Goal: Task Accomplishment & Management: Use online tool/utility

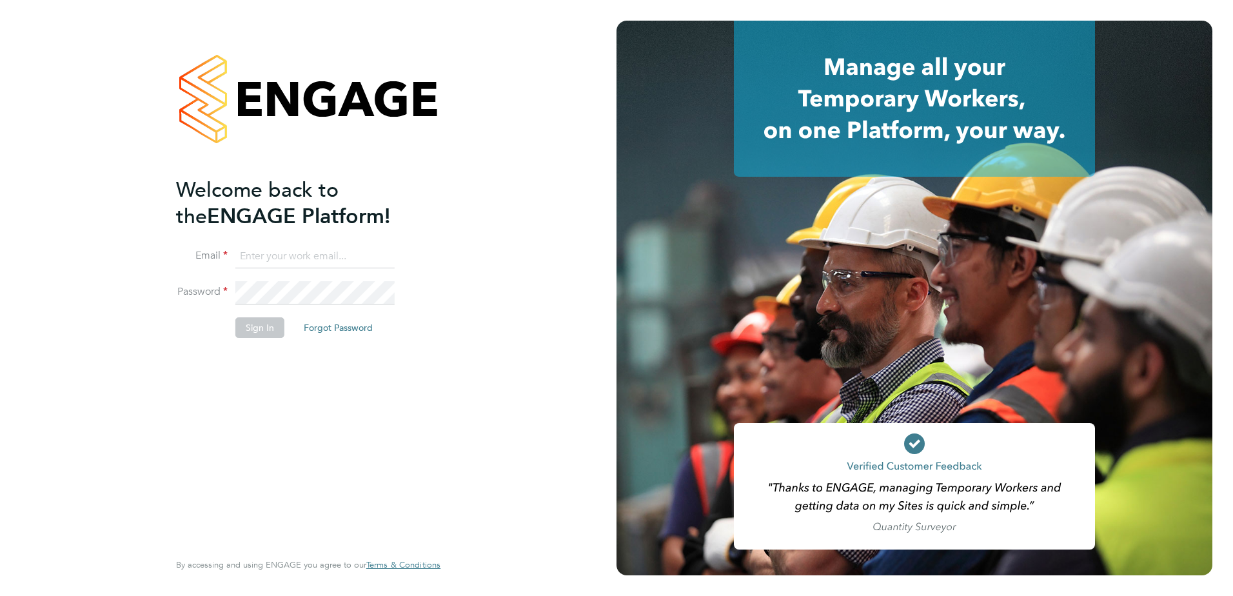
click at [328, 259] on input at bounding box center [314, 256] width 159 height 23
type input "alicia.diyyo@outlook.com"
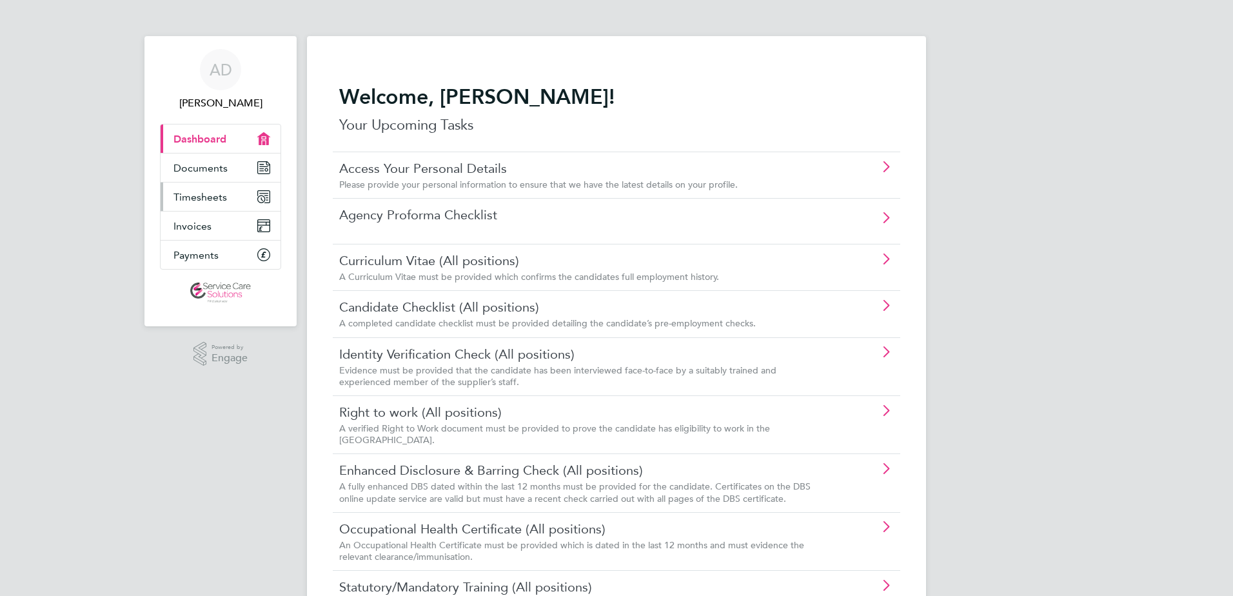
click at [251, 196] on link "Timesheets" at bounding box center [221, 196] width 120 height 28
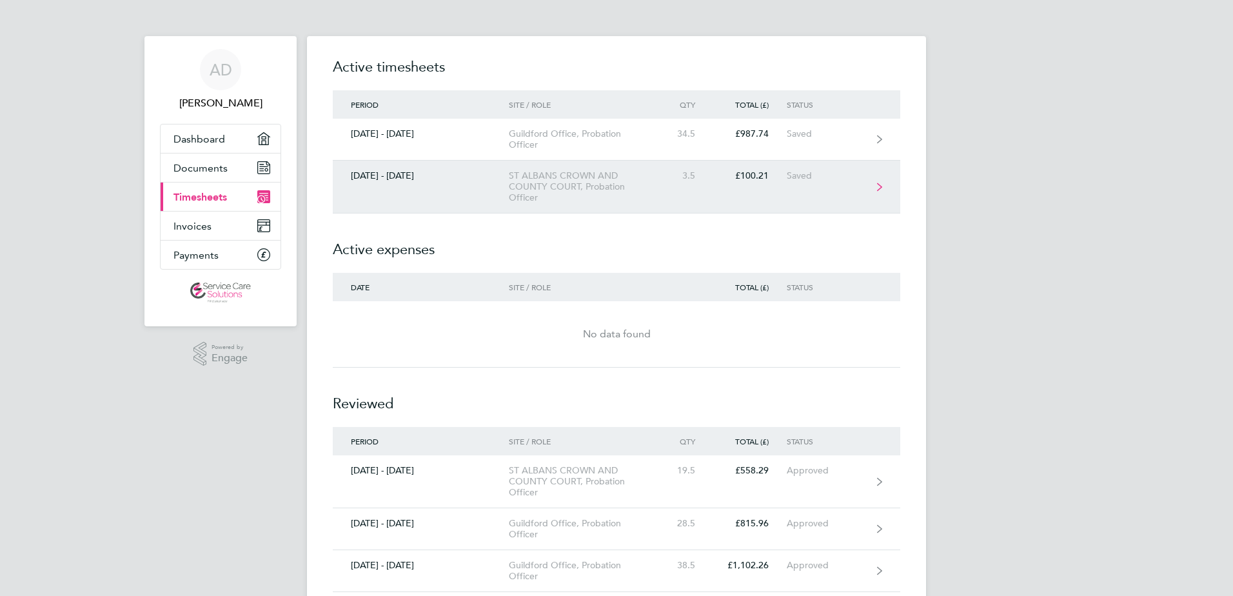
click at [464, 188] on link "[DATE] - [DATE] ST ALBANS CROWN AND COUNTY COURT, Probation Officer 3.5 £100.21…" at bounding box center [616, 187] width 567 height 53
